Goal: Information Seeking & Learning: Learn about a topic

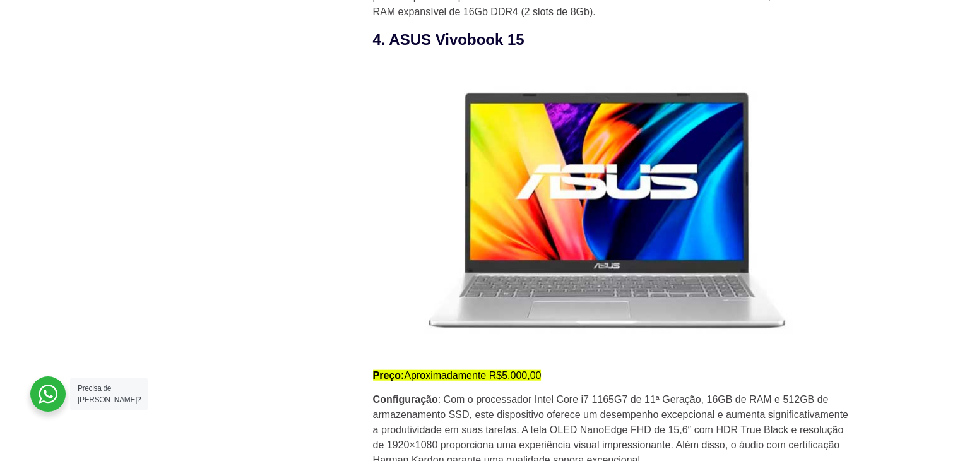
scroll to position [2876, 0]
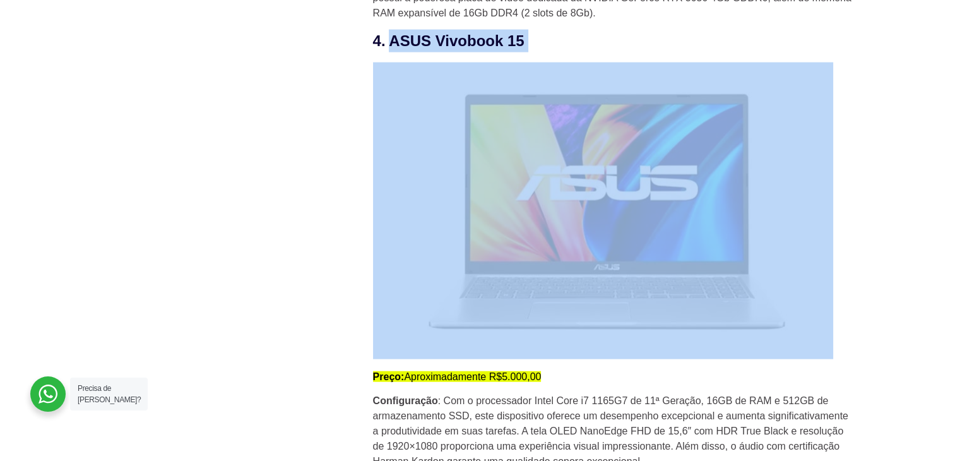
drag, startPoint x: 389, startPoint y: 47, endPoint x: 487, endPoint y: 59, distance: 98.5
copy div "ASUS Vivobook 15"
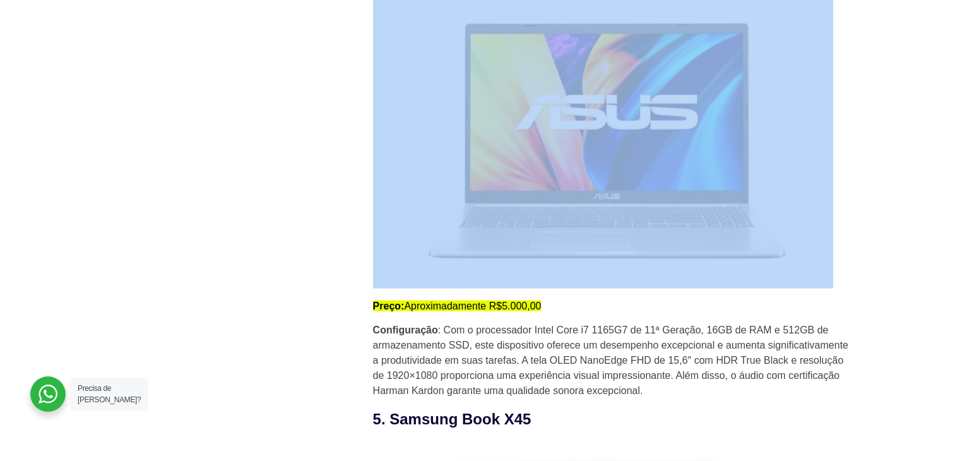
scroll to position [2974, 0]
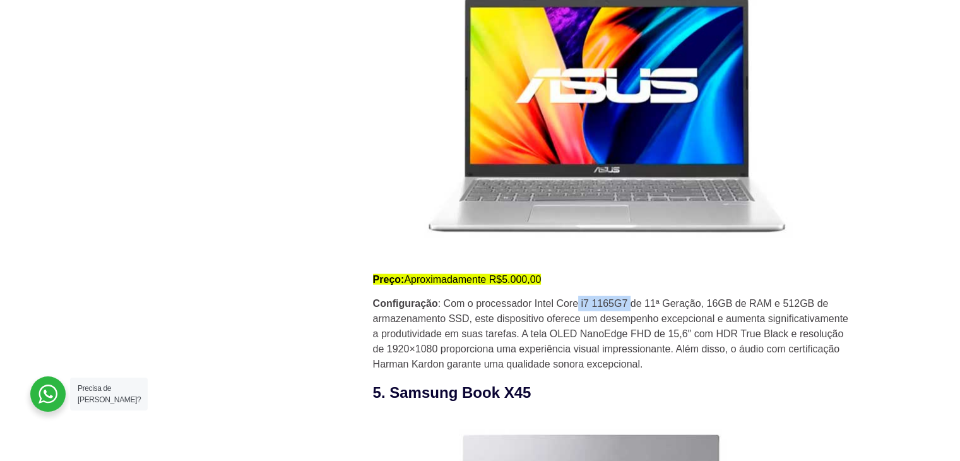
drag, startPoint x: 577, startPoint y: 309, endPoint x: 628, endPoint y: 307, distance: 50.5
click at [628, 307] on p "Configuração : Com o processador Intel Core i7 1165G7 de 11ª Geração, 16GB de R…" at bounding box center [613, 334] width 480 height 76
drag, startPoint x: 531, startPoint y: 305, endPoint x: 698, endPoint y: 309, distance: 166.6
click at [698, 309] on p "Configuração : Com o processador Intel Core i7 1165G7 de 11ª Geração, 16GB de R…" at bounding box center [613, 334] width 480 height 76
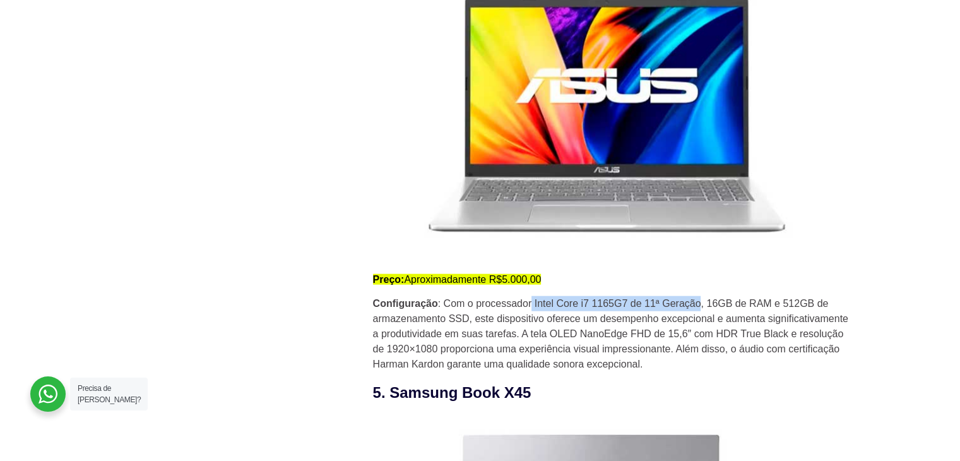
copy p "Intel Core i7 1165G7 de 11ª Geração"
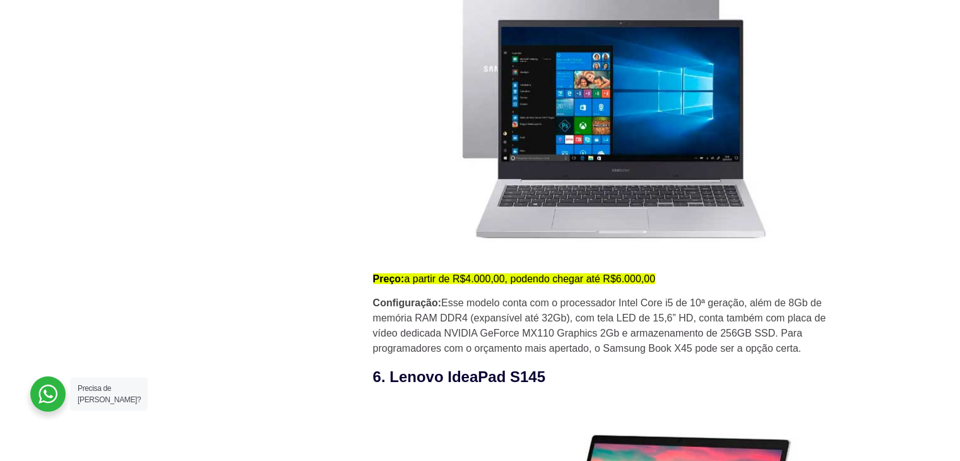
scroll to position [3438, 0]
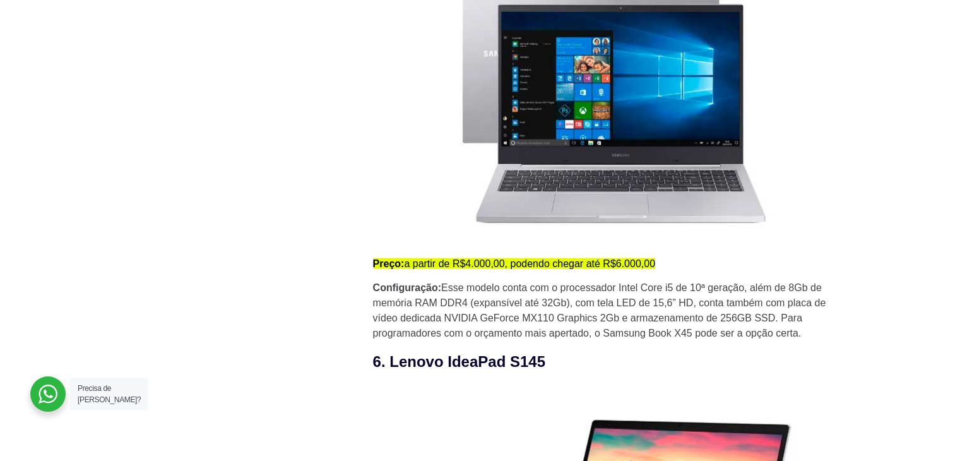
click at [490, 369] on h3 "6. Lenovo IdeaPad S145" at bounding box center [613, 361] width 480 height 23
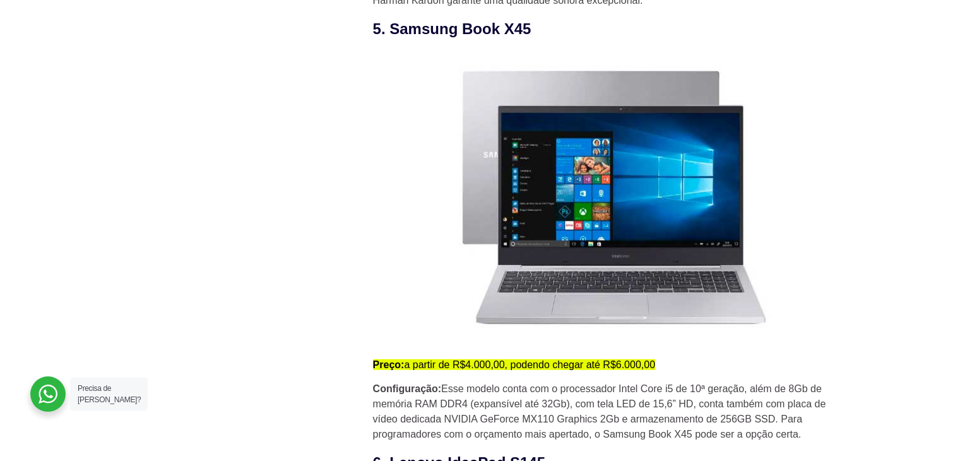
scroll to position [3369, 0]
